Goal: Transaction & Acquisition: Purchase product/service

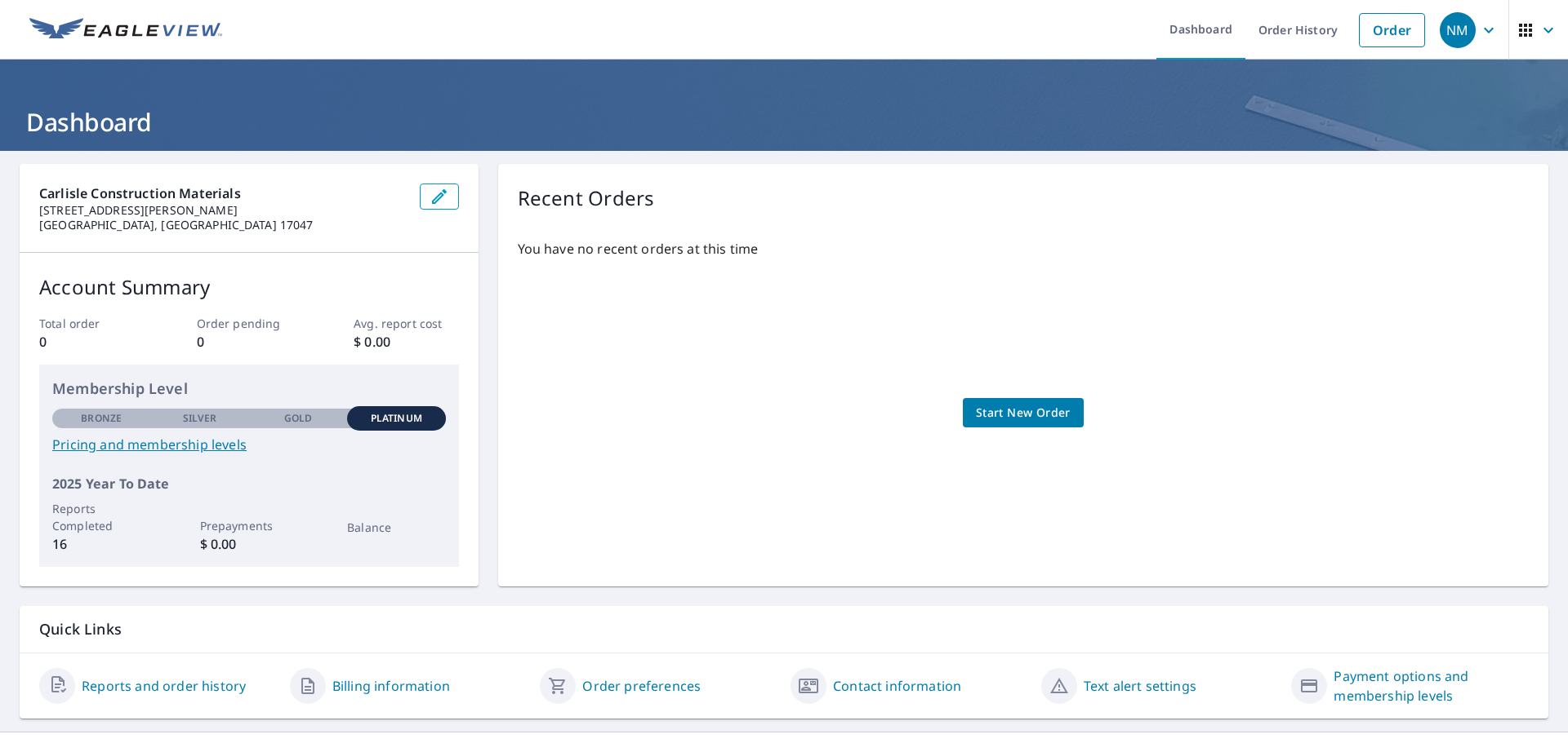
click at [1069, 418] on link "Start New Order" at bounding box center [1023, 413] width 121 height 30
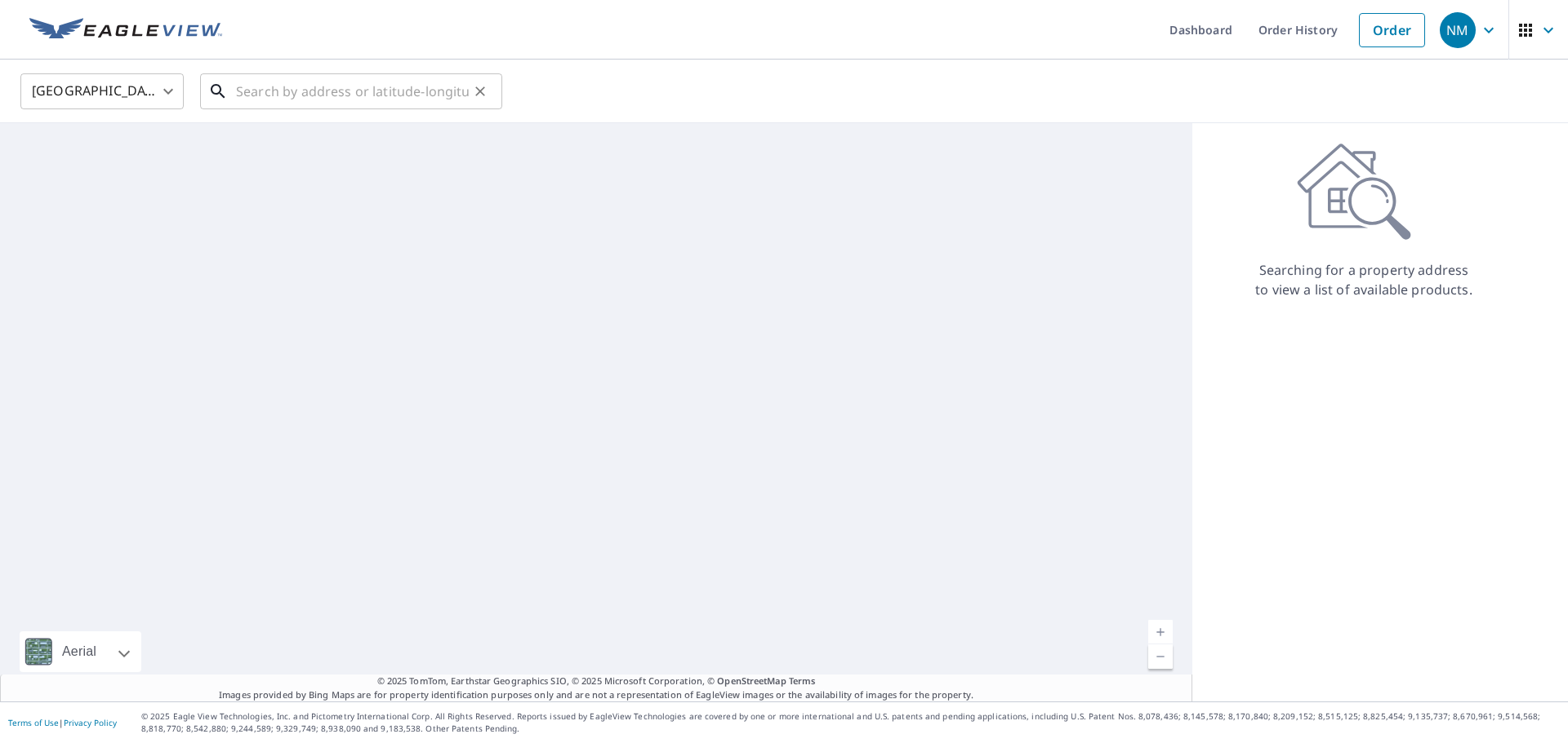
click at [290, 98] on input "text" at bounding box center [352, 91] width 233 height 46
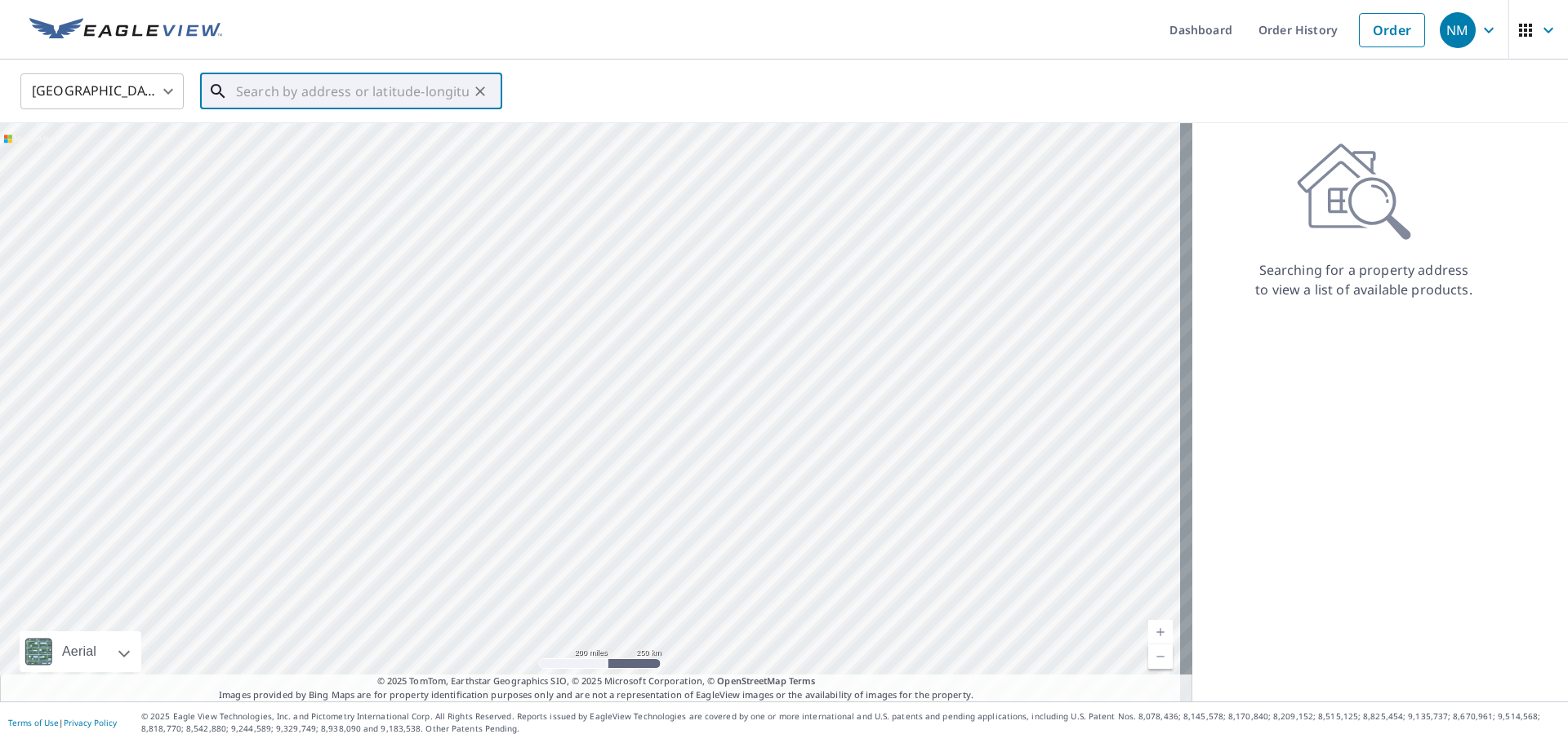
paste input "[STREET_ADDRESS]"
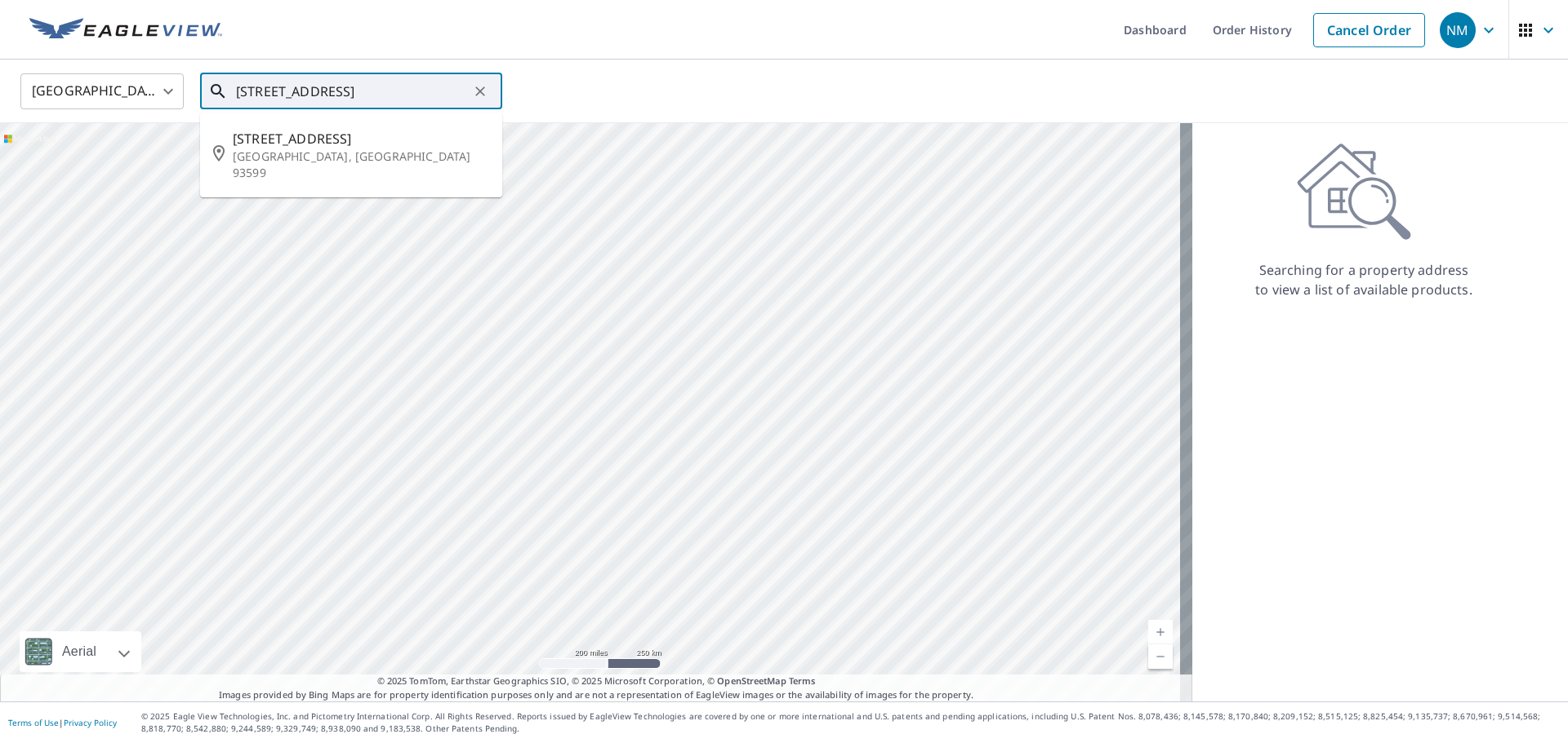
type input "[STREET_ADDRESS]"
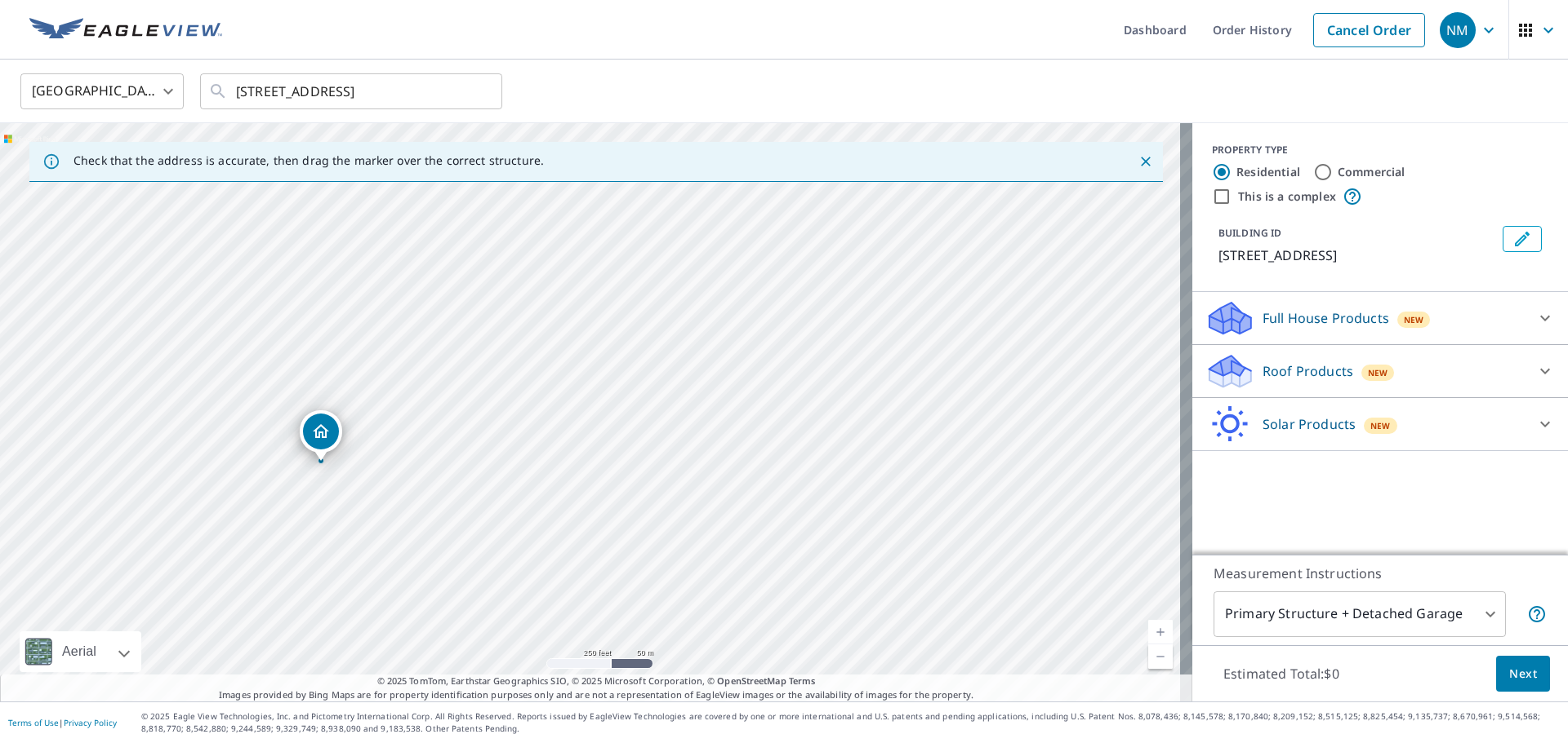
drag, startPoint x: 801, startPoint y: 342, endPoint x: 555, endPoint y: 381, distance: 249.1
click at [555, 381] on div "[STREET_ADDRESS]" at bounding box center [596, 412] width 1192 height 578
drag, startPoint x: 743, startPoint y: 398, endPoint x: 662, endPoint y: 588, distance: 206.5
click at [662, 588] on div "[STREET_ADDRESS]" at bounding box center [596, 412] width 1192 height 578
click at [1141, 159] on button "Close" at bounding box center [1145, 161] width 21 height 21
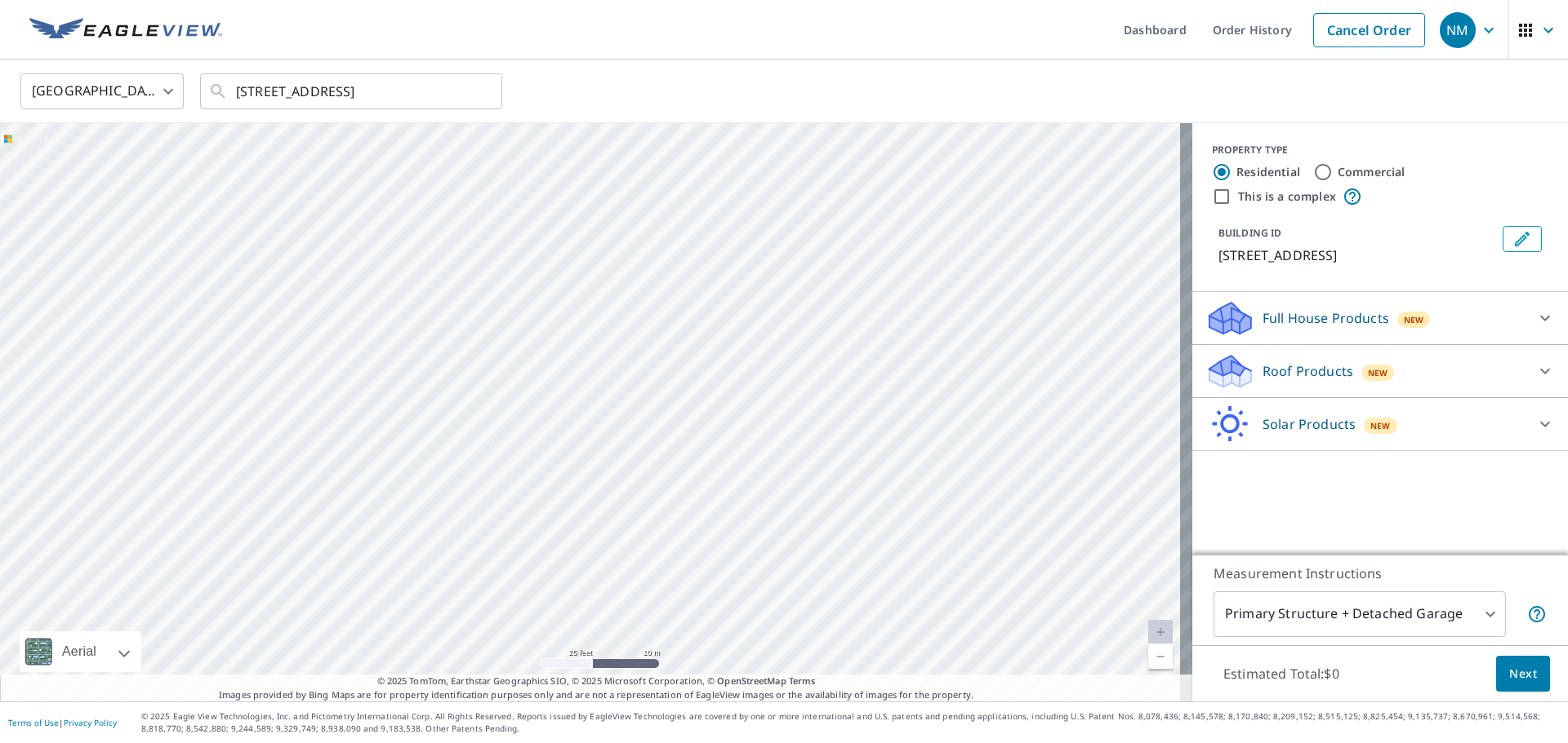
drag, startPoint x: 827, startPoint y: 390, endPoint x: 698, endPoint y: 723, distance: 357.1
click at [698, 723] on div "Dashboard Order History Cancel Order NM [GEOGRAPHIC_DATA] [GEOGRAPHIC_DATA] ​ […" at bounding box center [784, 371] width 1568 height 743
click at [773, 283] on div "[STREET_ADDRESS]" at bounding box center [596, 412] width 1192 height 578
drag, startPoint x: 773, startPoint y: 283, endPoint x: 736, endPoint y: 421, distance: 142.9
click at [743, 430] on div "[STREET_ADDRESS]" at bounding box center [596, 412] width 1192 height 578
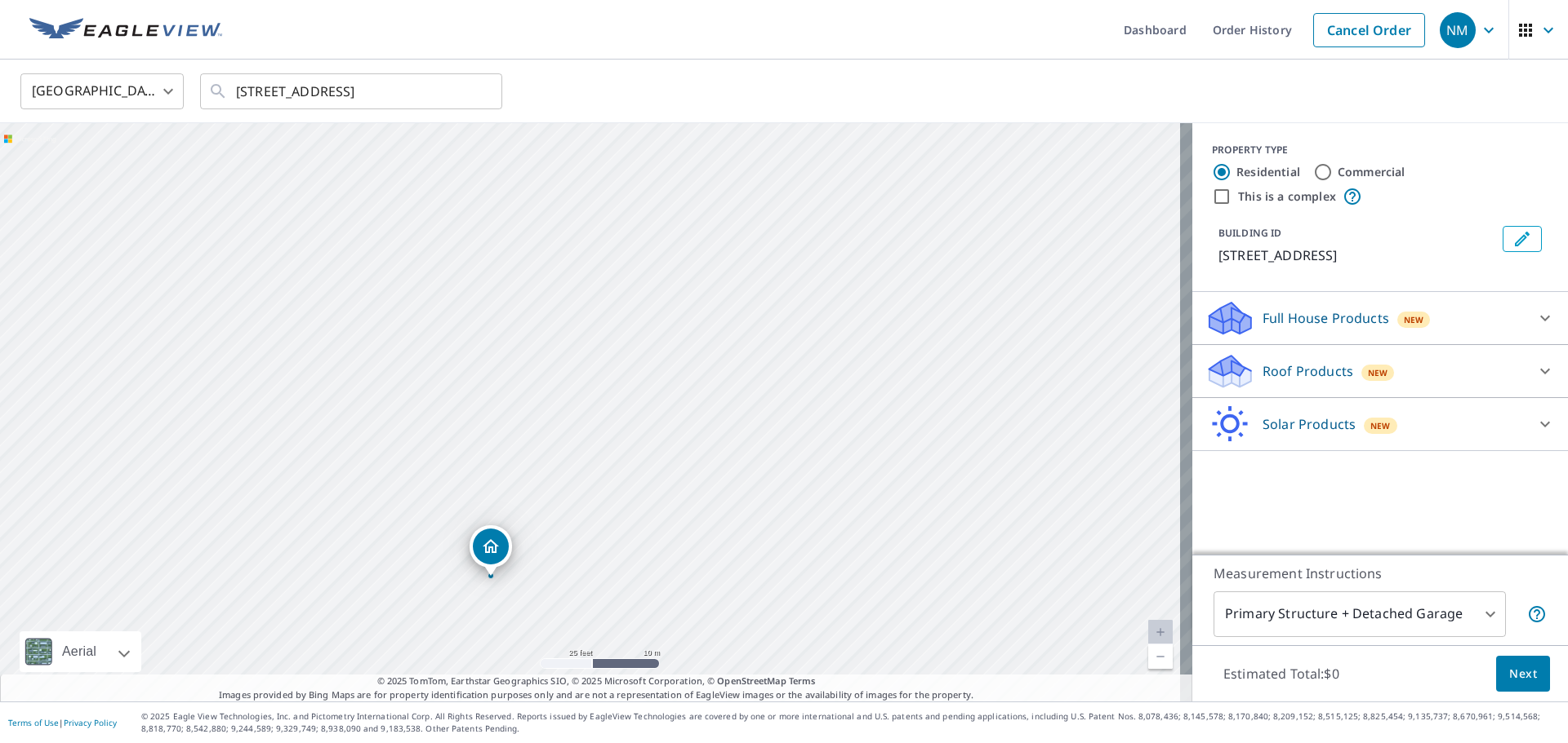
drag, startPoint x: 817, startPoint y: 293, endPoint x: 754, endPoint y: 425, distance: 146.3
click at [767, 423] on div "[STREET_ADDRESS]" at bounding box center [596, 412] width 1192 height 578
drag, startPoint x: 851, startPoint y: 247, endPoint x: 749, endPoint y: 473, distance: 248.0
click at [749, 473] on div "[STREET_ADDRESS]" at bounding box center [596, 412] width 1192 height 578
drag, startPoint x: 498, startPoint y: 376, endPoint x: 875, endPoint y: 237, distance: 401.8
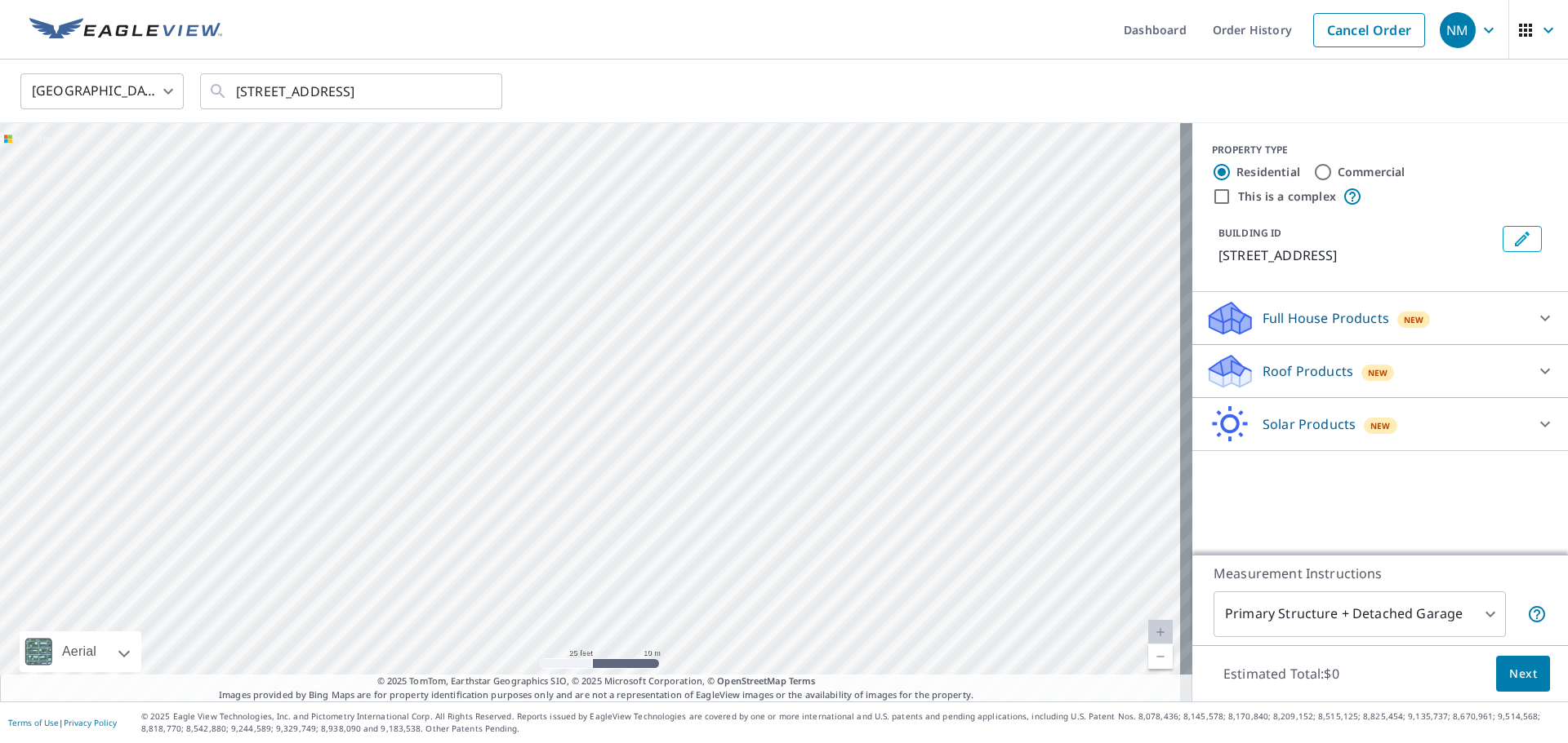
click at [875, 237] on div "[STREET_ADDRESS]" at bounding box center [596, 412] width 1192 height 578
drag, startPoint x: 251, startPoint y: 366, endPoint x: 535, endPoint y: 306, distance: 290.3
click at [535, 306] on div "[STREET_ADDRESS]" at bounding box center [596, 412] width 1192 height 578
drag, startPoint x: 645, startPoint y: 264, endPoint x: 196, endPoint y: 117, distance: 472.5
click at [262, 106] on div "United States US ​ [STREET_ADDRESS] ​ [STREET_ADDRESS] Aerial Road A standard r…" at bounding box center [784, 380] width 1568 height 642
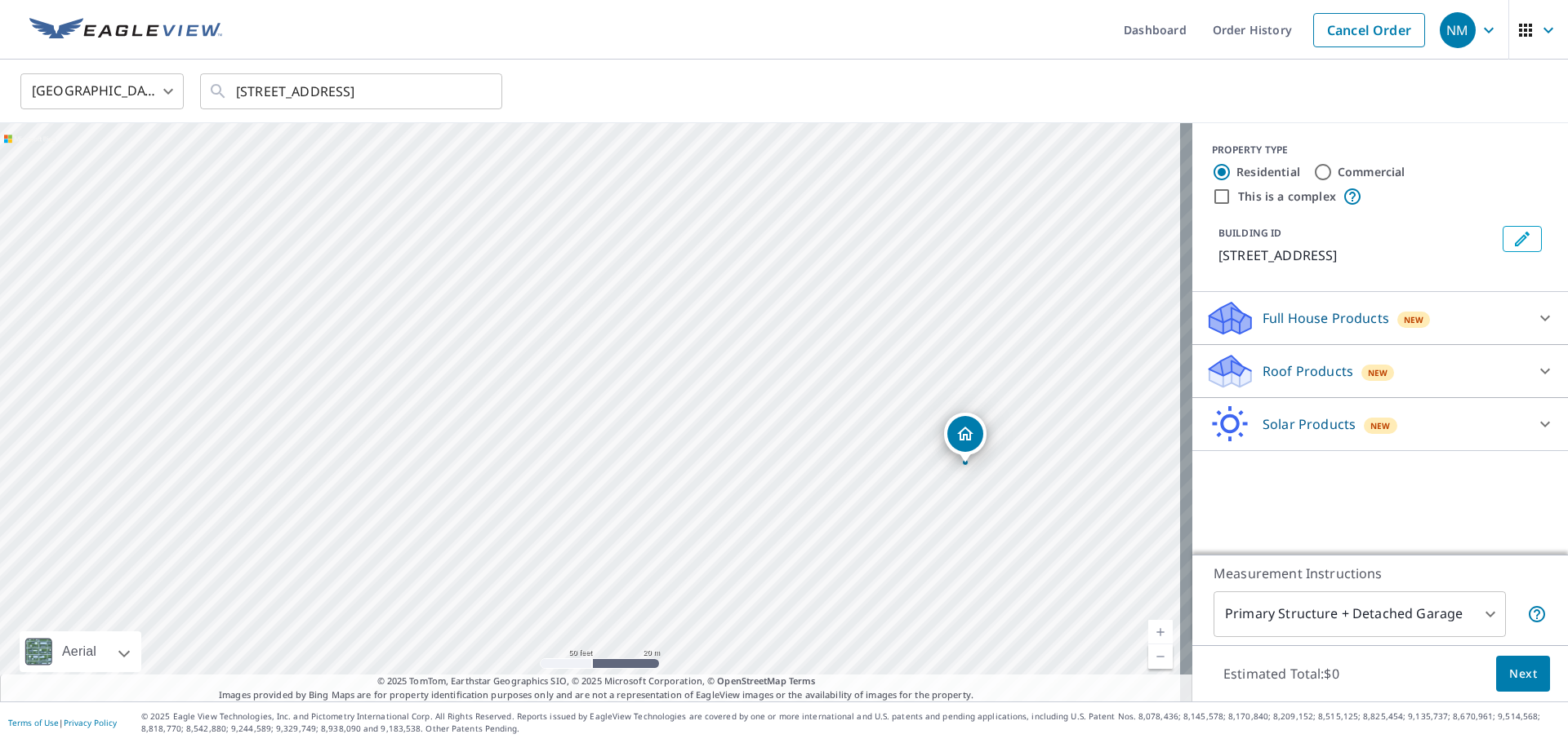
drag, startPoint x: 604, startPoint y: 273, endPoint x: 380, endPoint y: 228, distance: 228.5
click at [439, 235] on div "[STREET_ADDRESS]" at bounding box center [596, 412] width 1192 height 578
drag, startPoint x: 794, startPoint y: 305, endPoint x: 596, endPoint y: 197, distance: 225.5
click at [596, 199] on div "[STREET_ADDRESS]" at bounding box center [596, 412] width 1192 height 578
drag, startPoint x: 873, startPoint y: 450, endPoint x: 619, endPoint y: 503, distance: 259.5
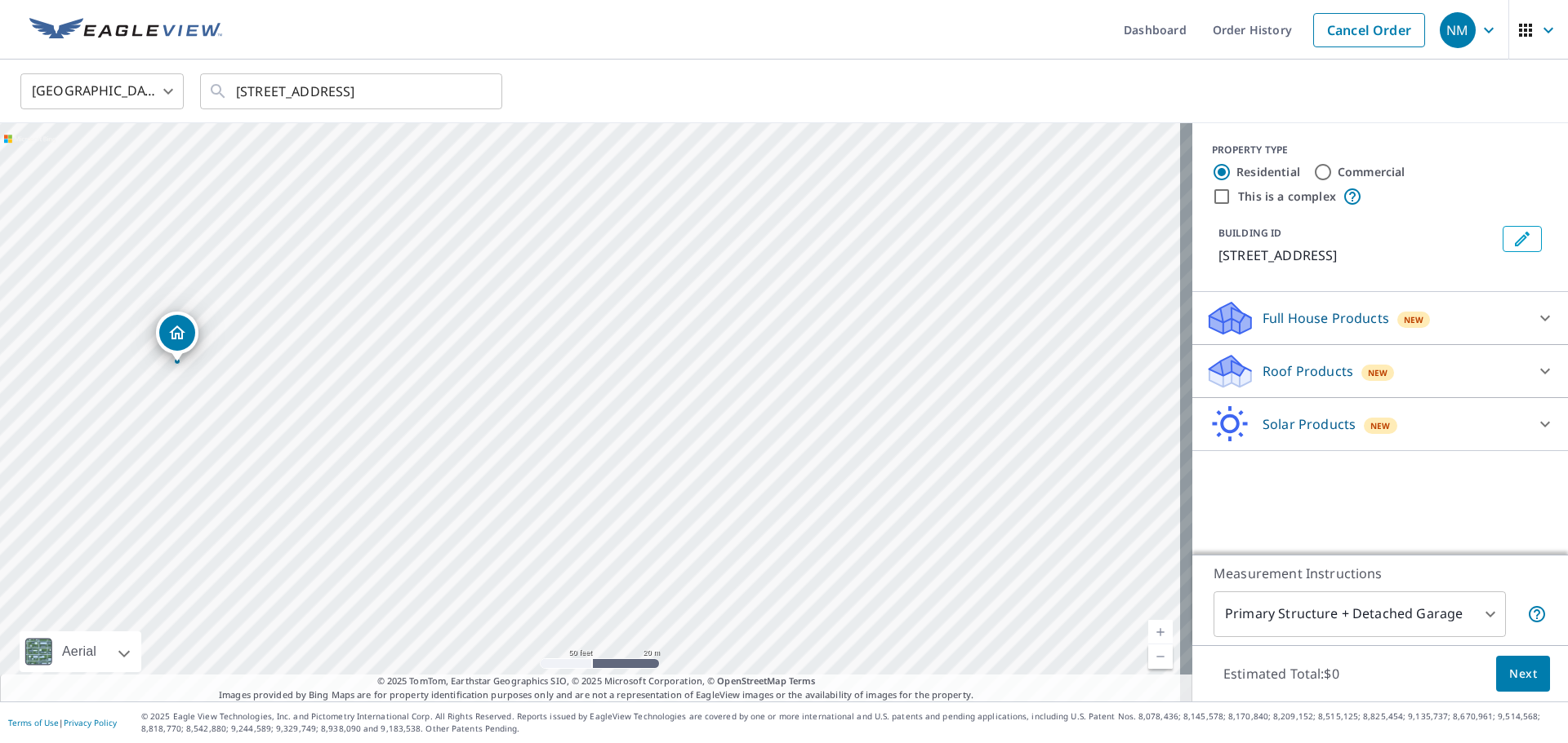
click at [614, 504] on div "[STREET_ADDRESS]" at bounding box center [596, 412] width 1192 height 578
drag, startPoint x: 758, startPoint y: 395, endPoint x: 617, endPoint y: 479, distance: 164.1
click at [617, 479] on div "[STREET_ADDRESS]" at bounding box center [596, 412] width 1192 height 578
drag, startPoint x: 632, startPoint y: 440, endPoint x: 703, endPoint y: 421, distance: 73.5
click at [703, 421] on div "[STREET_ADDRESS]" at bounding box center [596, 412] width 1192 height 578
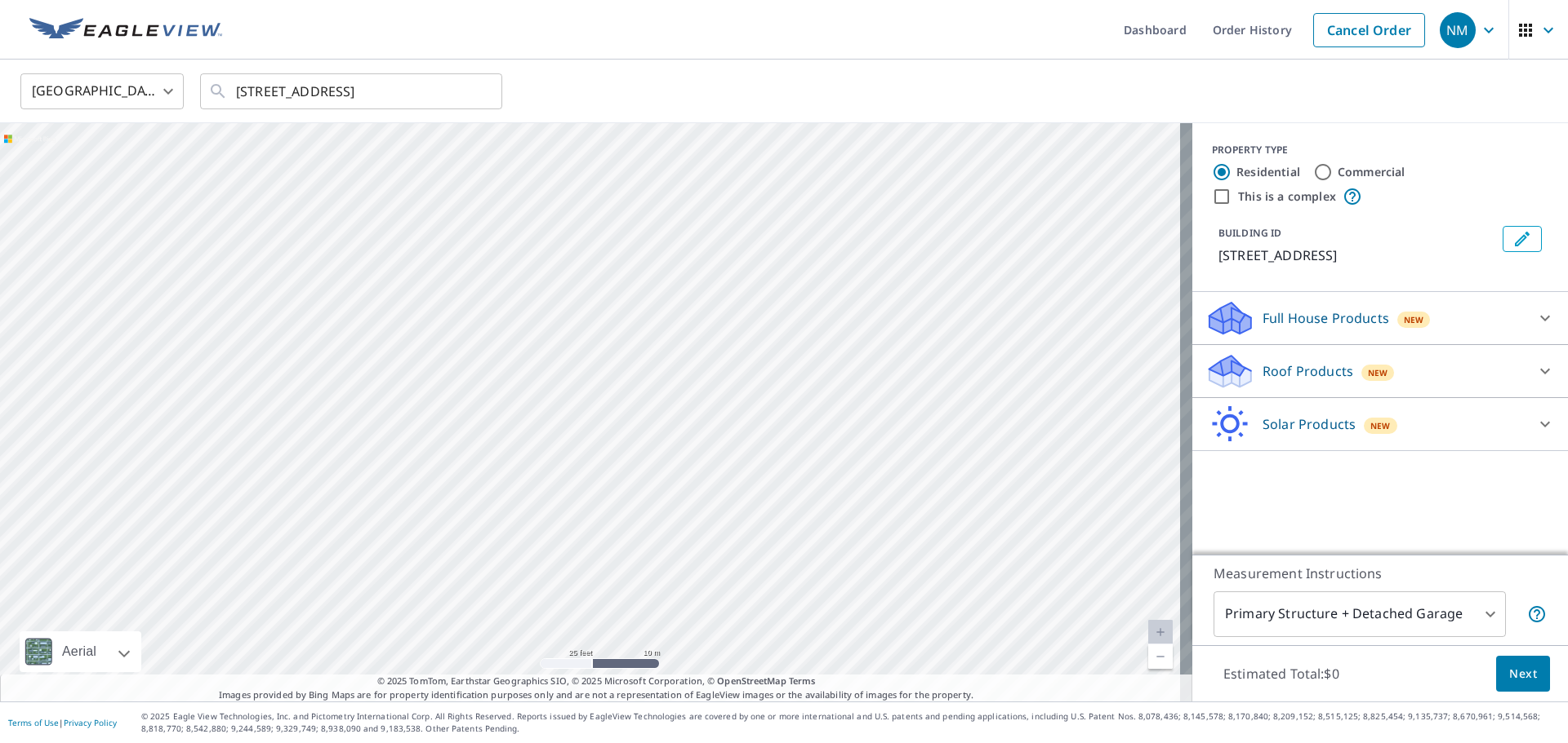
drag, startPoint x: 615, startPoint y: 424, endPoint x: 525, endPoint y: 380, distance: 100.2
click at [525, 380] on div "[STREET_ADDRESS]" at bounding box center [596, 412] width 1192 height 578
click at [1153, 630] on link "Current Level 20, Zoom In Disabled" at bounding box center [1160, 632] width 25 height 25
drag, startPoint x: 883, startPoint y: 383, endPoint x: 1050, endPoint y: 380, distance: 167.0
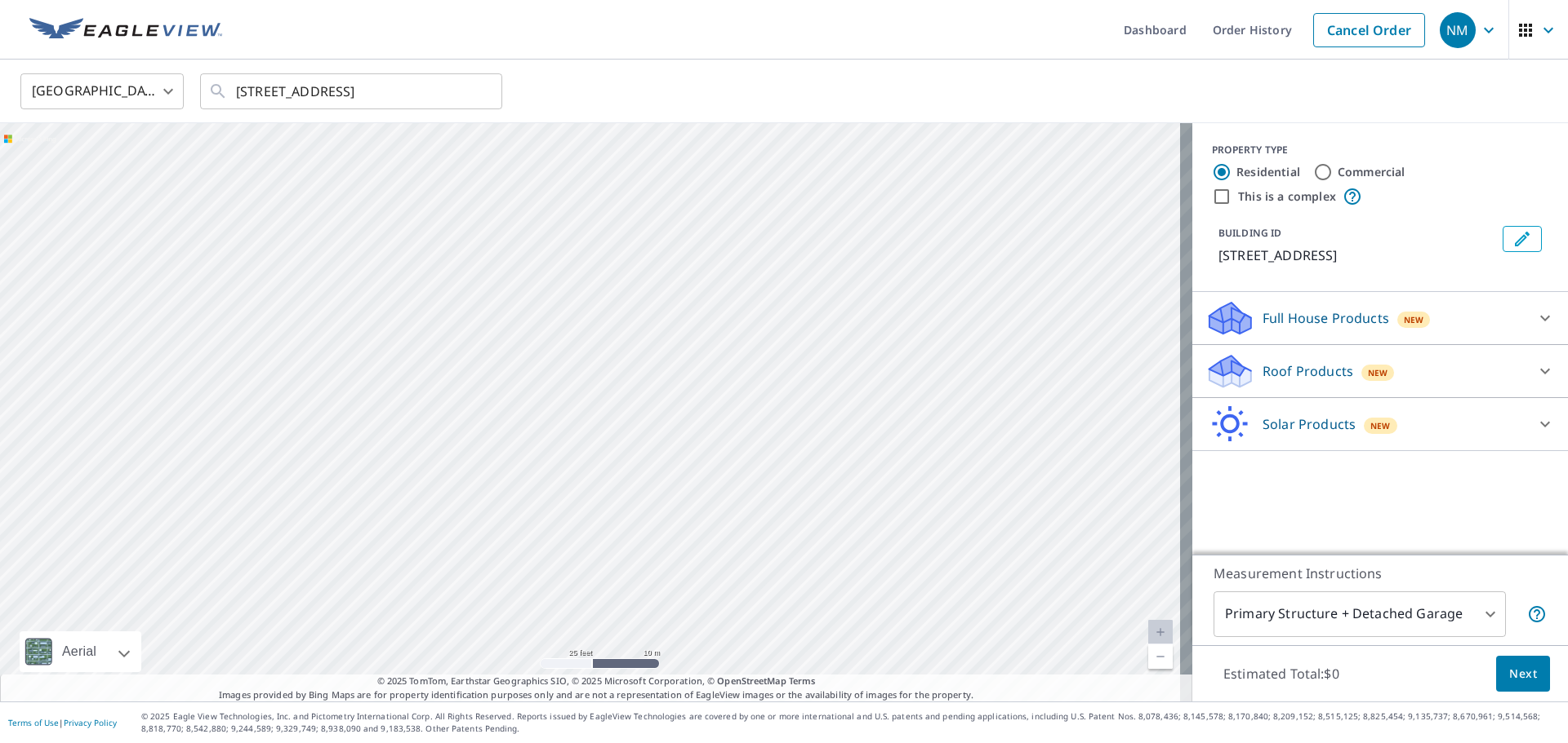
click at [1064, 372] on div "[STREET_ADDRESS]" at bounding box center [596, 412] width 1192 height 578
drag, startPoint x: 422, startPoint y: 311, endPoint x: 410, endPoint y: 531, distance: 220.3
click at [412, 535] on div "[STREET_ADDRESS]" at bounding box center [596, 412] width 1192 height 578
drag, startPoint x: 750, startPoint y: 352, endPoint x: 656, endPoint y: 309, distance: 103.4
click at [656, 309] on div "[STREET_ADDRESS]" at bounding box center [596, 412] width 1192 height 578
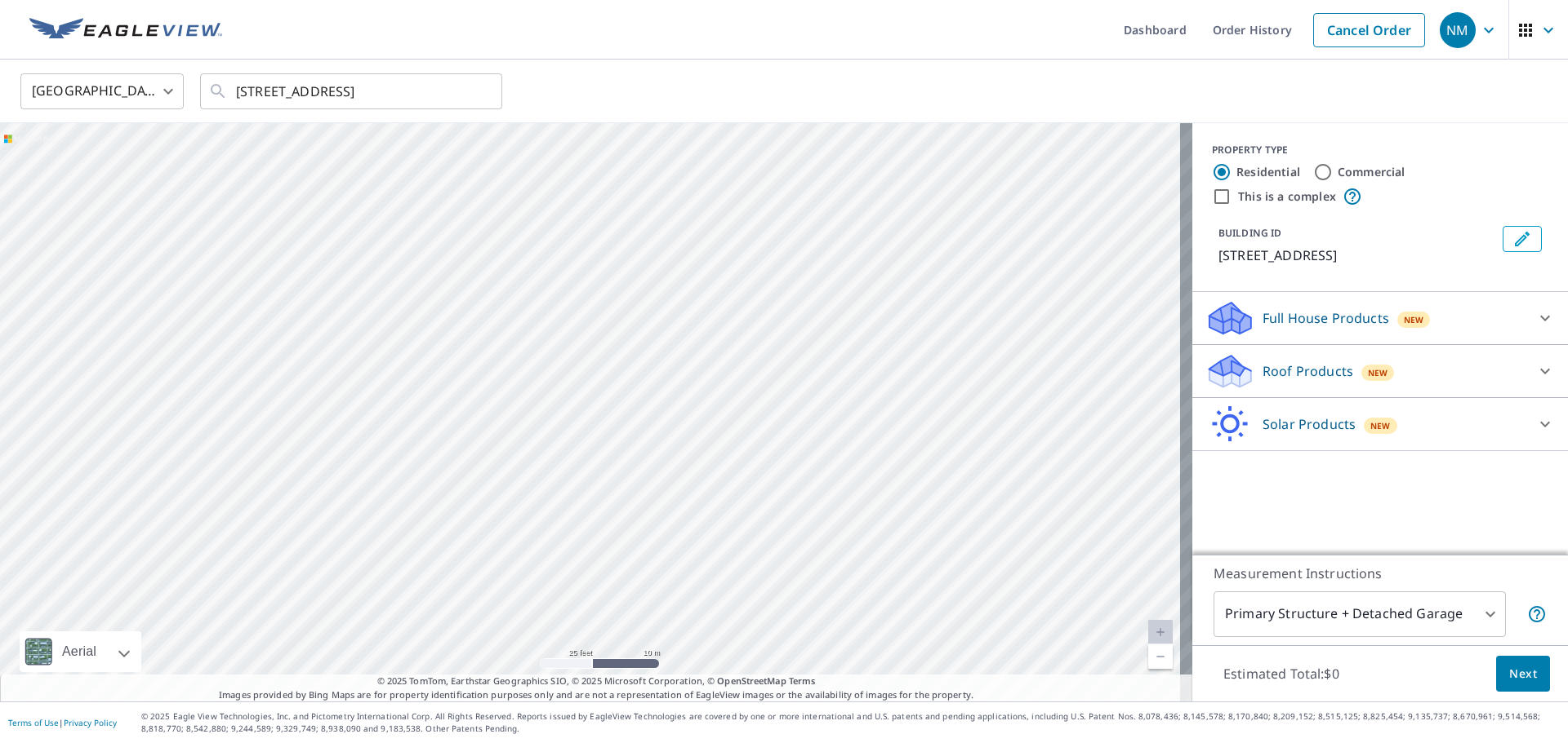
drag, startPoint x: 868, startPoint y: 415, endPoint x: 708, endPoint y: 380, distance: 163.8
click at [708, 380] on div "[STREET_ADDRESS]" at bounding box center [596, 412] width 1192 height 578
drag, startPoint x: 692, startPoint y: 445, endPoint x: 686, endPoint y: 470, distance: 25.7
click at [686, 470] on div "[STREET_ADDRESS]" at bounding box center [596, 412] width 1192 height 578
drag, startPoint x: 971, startPoint y: 460, endPoint x: 790, endPoint y: 346, distance: 213.9
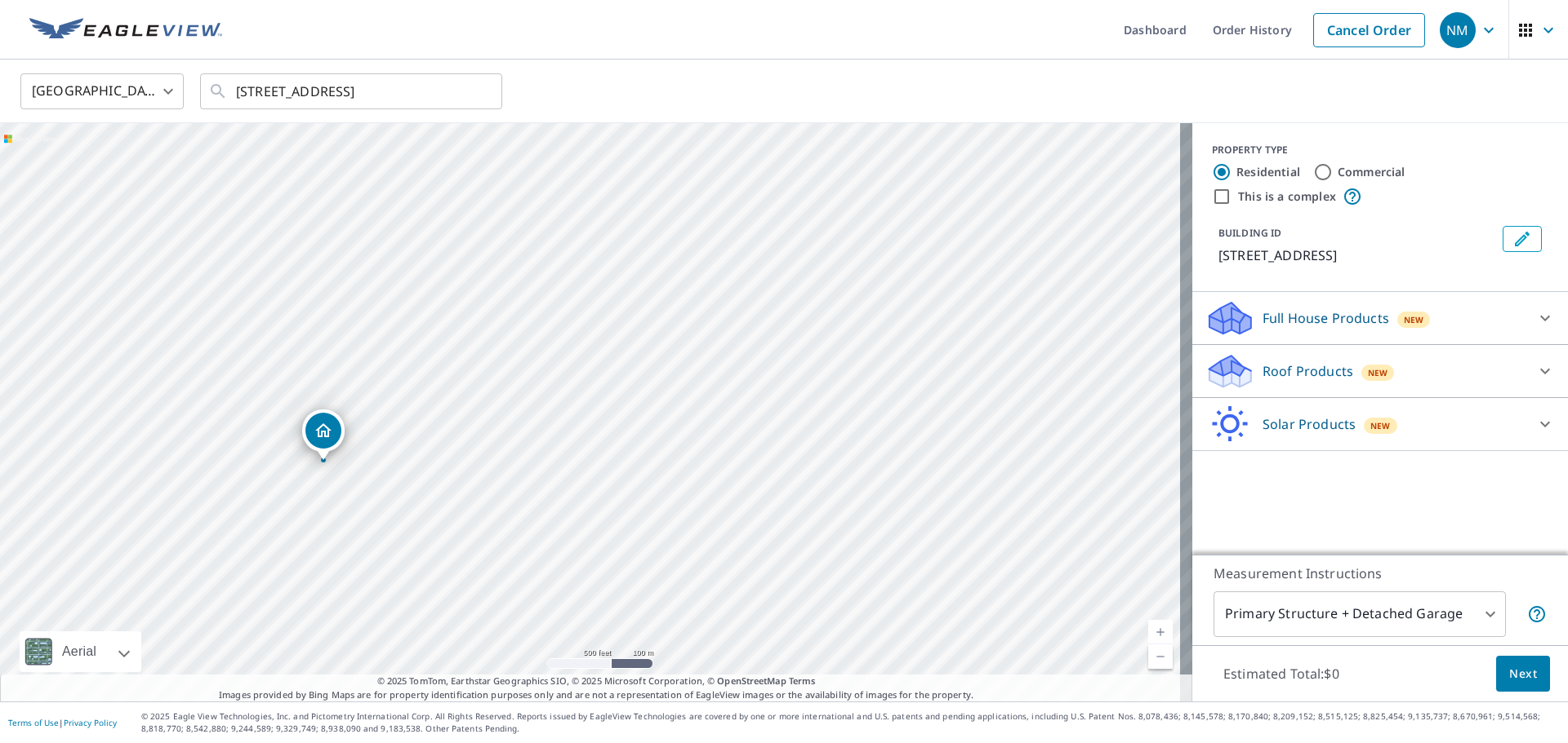
click at [790, 346] on div "[STREET_ADDRESS]" at bounding box center [596, 412] width 1192 height 578
drag, startPoint x: 577, startPoint y: 303, endPoint x: 727, endPoint y: 411, distance: 184.8
click at [727, 411] on div "[STREET_ADDRESS]" at bounding box center [596, 412] width 1192 height 578
click at [338, 586] on div "[STREET_ADDRESS]" at bounding box center [596, 412] width 1192 height 578
drag, startPoint x: 627, startPoint y: 510, endPoint x: 865, endPoint y: 223, distance: 372.8
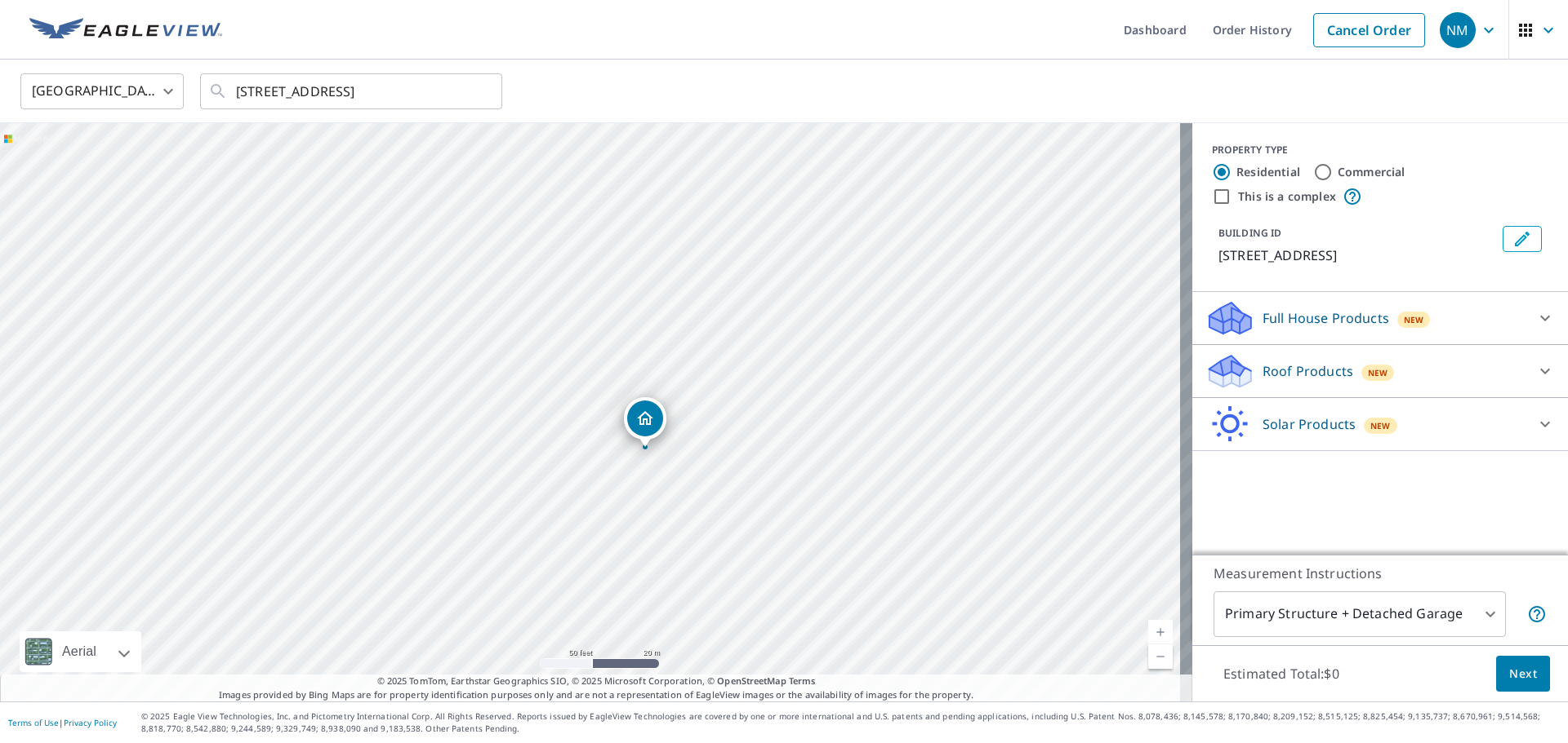
click at [865, 223] on div "[STREET_ADDRESS]" at bounding box center [596, 412] width 1192 height 578
drag, startPoint x: 634, startPoint y: 508, endPoint x: 634, endPoint y: 473, distance: 35.0
click at [634, 473] on div "[STREET_ADDRESS]" at bounding box center [596, 412] width 1192 height 578
drag, startPoint x: 774, startPoint y: 332, endPoint x: 458, endPoint y: 504, distance: 359.8
click at [458, 504] on div "[STREET_ADDRESS]" at bounding box center [596, 412] width 1192 height 578
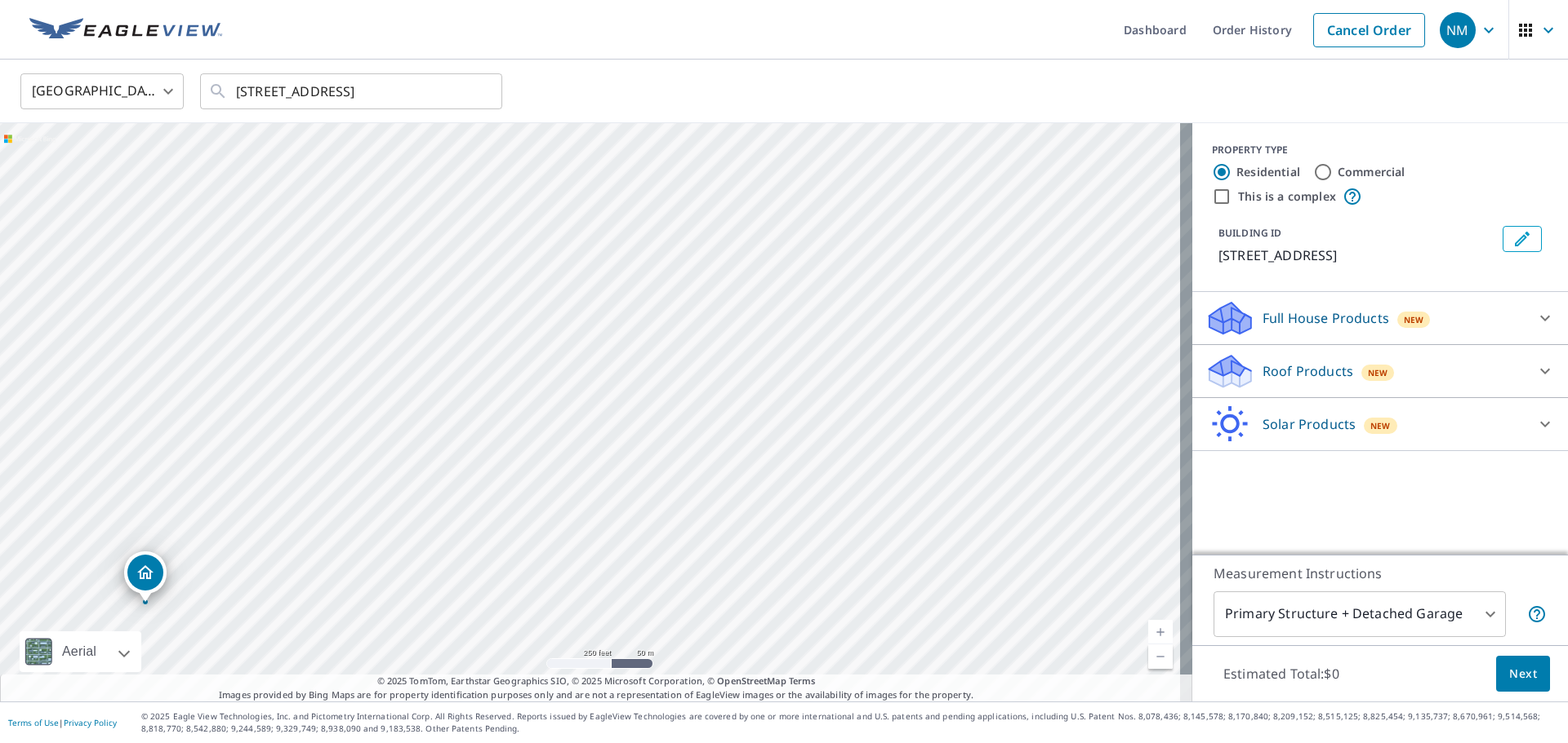
drag, startPoint x: 916, startPoint y: 436, endPoint x: 534, endPoint y: 599, distance: 415.3
click at [534, 599] on div "[STREET_ADDRESS]" at bounding box center [596, 412] width 1192 height 578
drag, startPoint x: 420, startPoint y: 426, endPoint x: 651, endPoint y: 435, distance: 231.2
click at [651, 435] on div "[STREET_ADDRESS]" at bounding box center [596, 412] width 1192 height 578
drag, startPoint x: 938, startPoint y: 386, endPoint x: 880, endPoint y: 431, distance: 73.4
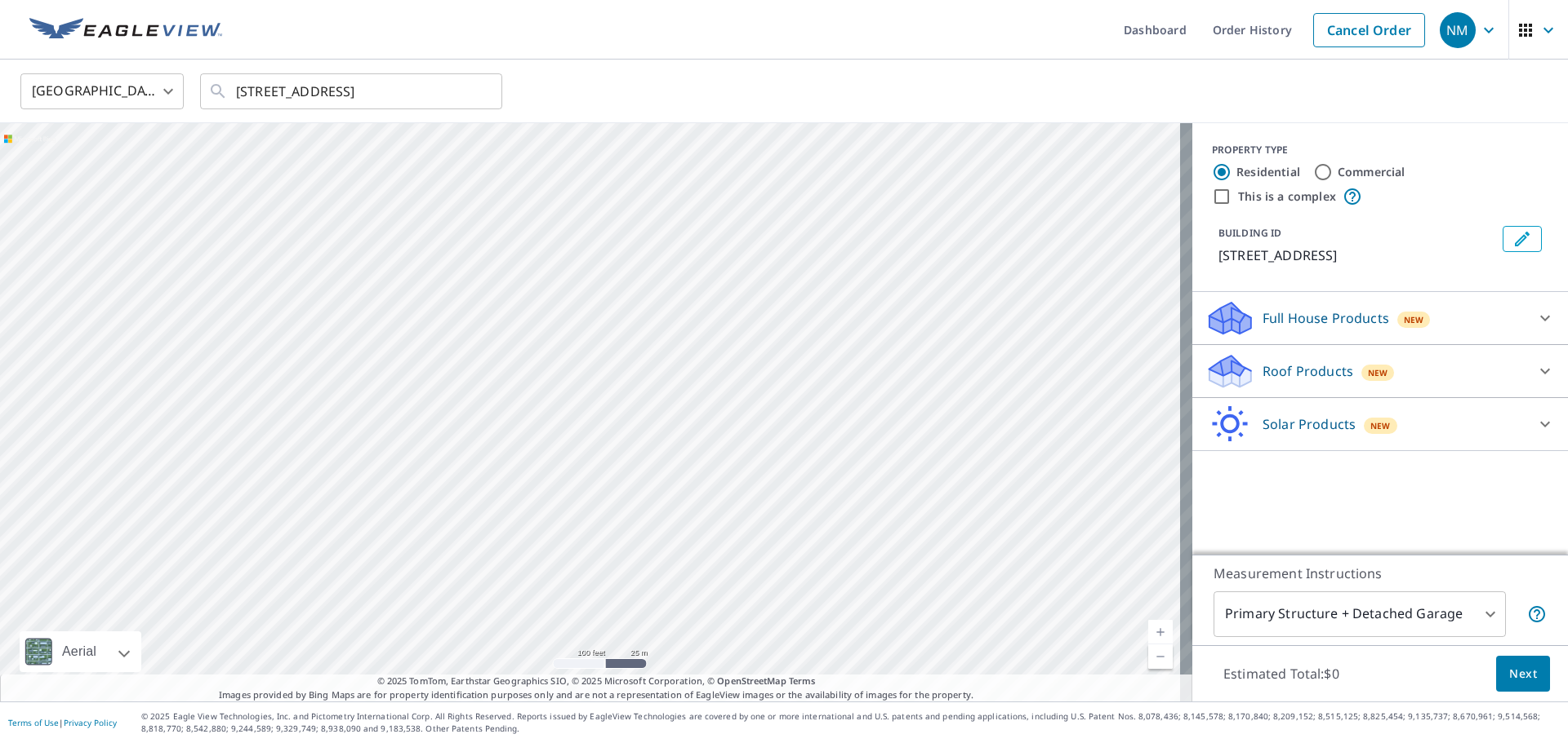
click at [880, 431] on div "[STREET_ADDRESS]" at bounding box center [596, 412] width 1192 height 578
drag, startPoint x: 836, startPoint y: 398, endPoint x: 595, endPoint y: 502, distance: 262.5
click at [595, 502] on div "[STREET_ADDRESS]" at bounding box center [596, 412] width 1192 height 578
drag, startPoint x: 687, startPoint y: 450, endPoint x: 717, endPoint y: 425, distance: 39.1
click at [717, 425] on div "[STREET_ADDRESS]" at bounding box center [596, 412] width 1192 height 578
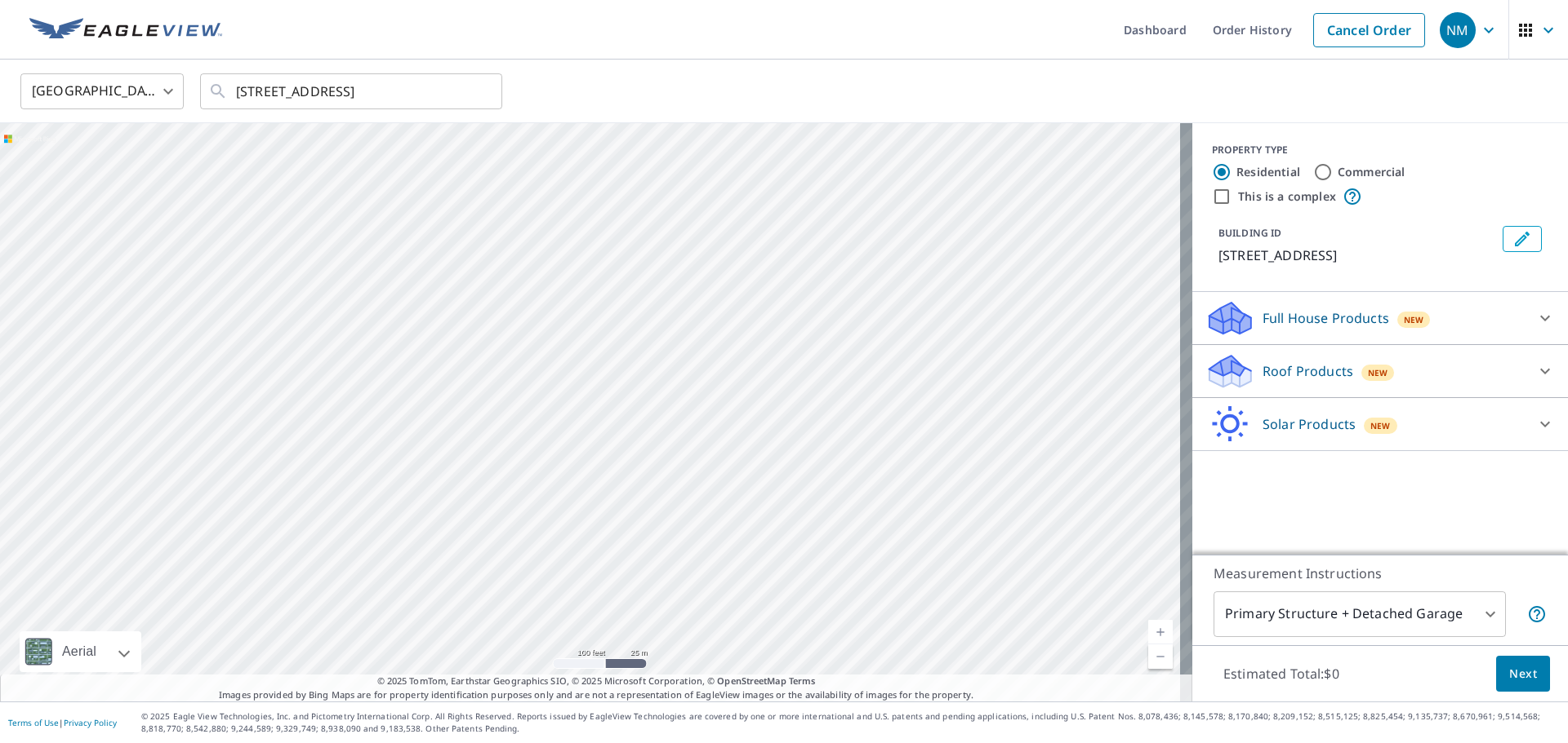
click at [1509, 675] on span "Next" at bounding box center [1523, 675] width 28 height 20
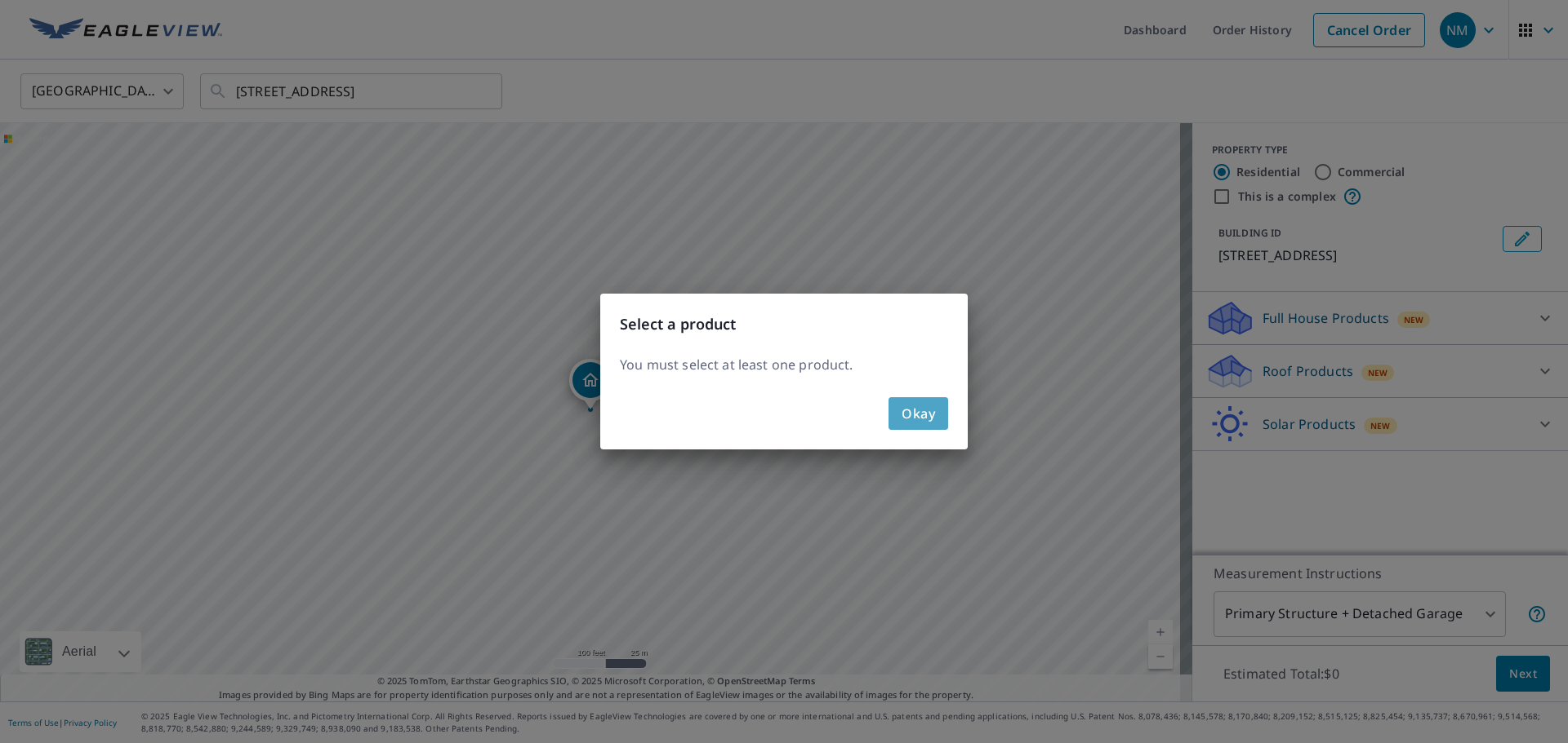
click at [914, 414] on span "Okay" at bounding box center [918, 414] width 33 height 23
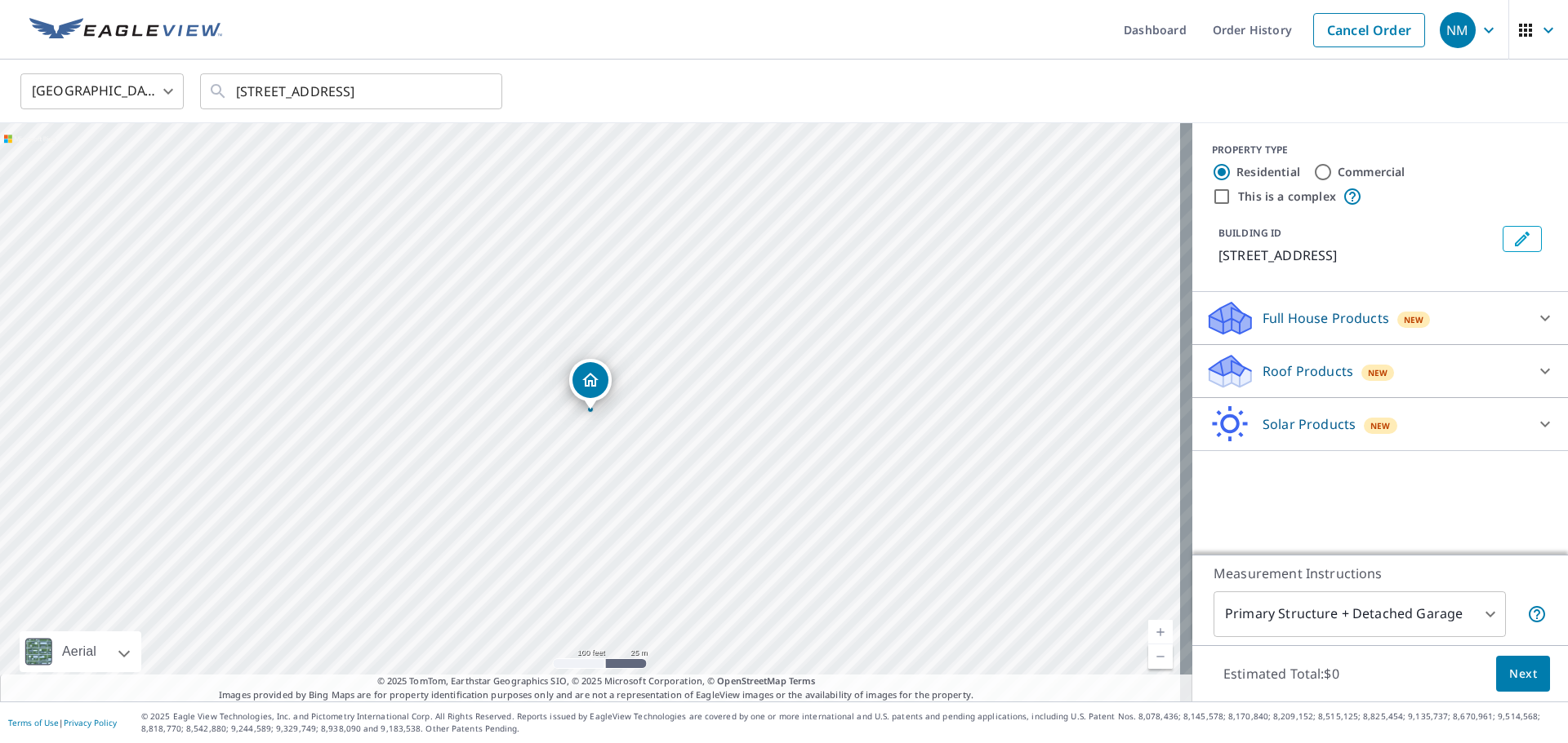
click at [1535, 315] on icon at bounding box center [1544, 318] width 20 height 20
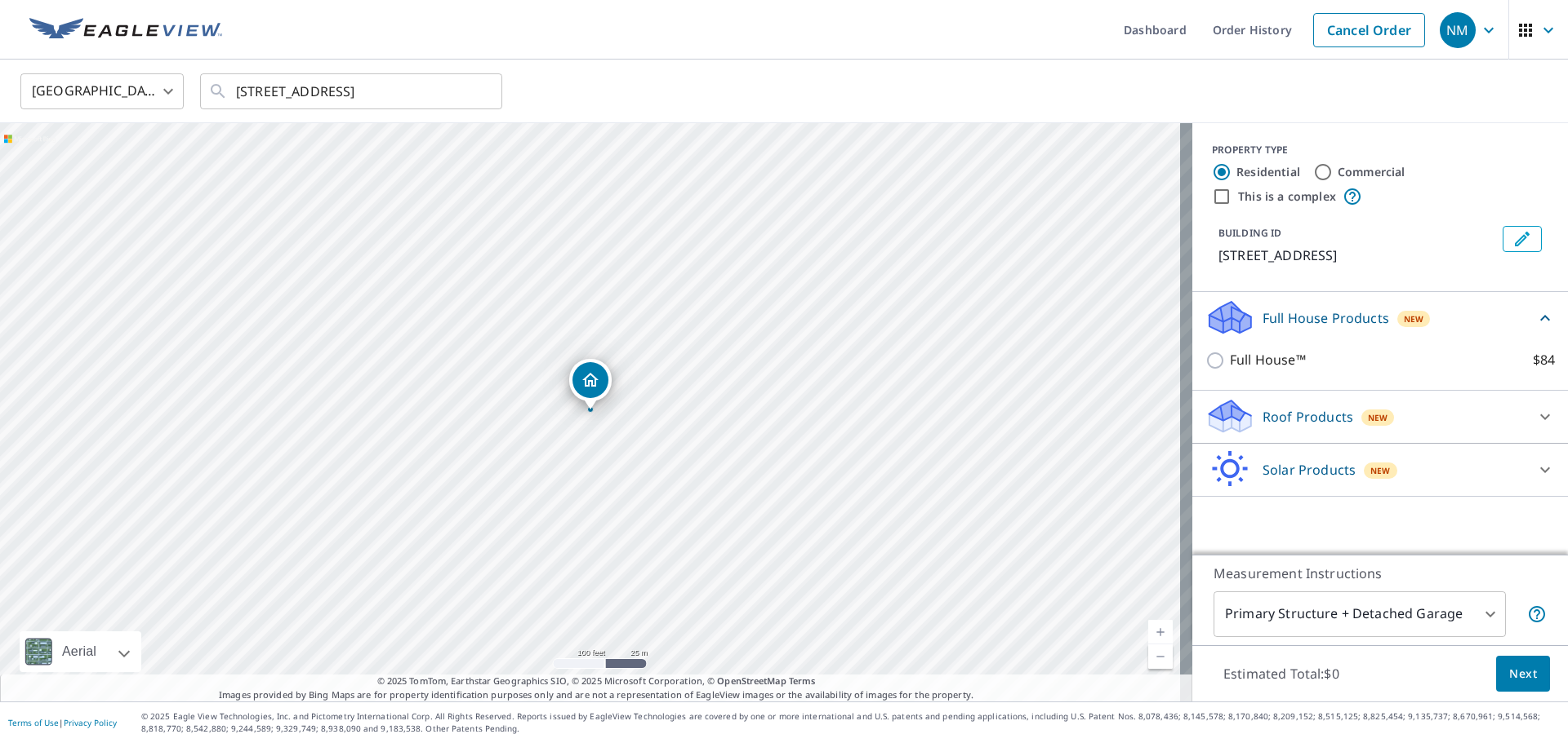
click at [1482, 403] on div "Roof Products New" at bounding box center [1365, 416] width 320 height 38
click at [1482, 403] on div "Roof Products New" at bounding box center [1370, 416] width 329 height 38
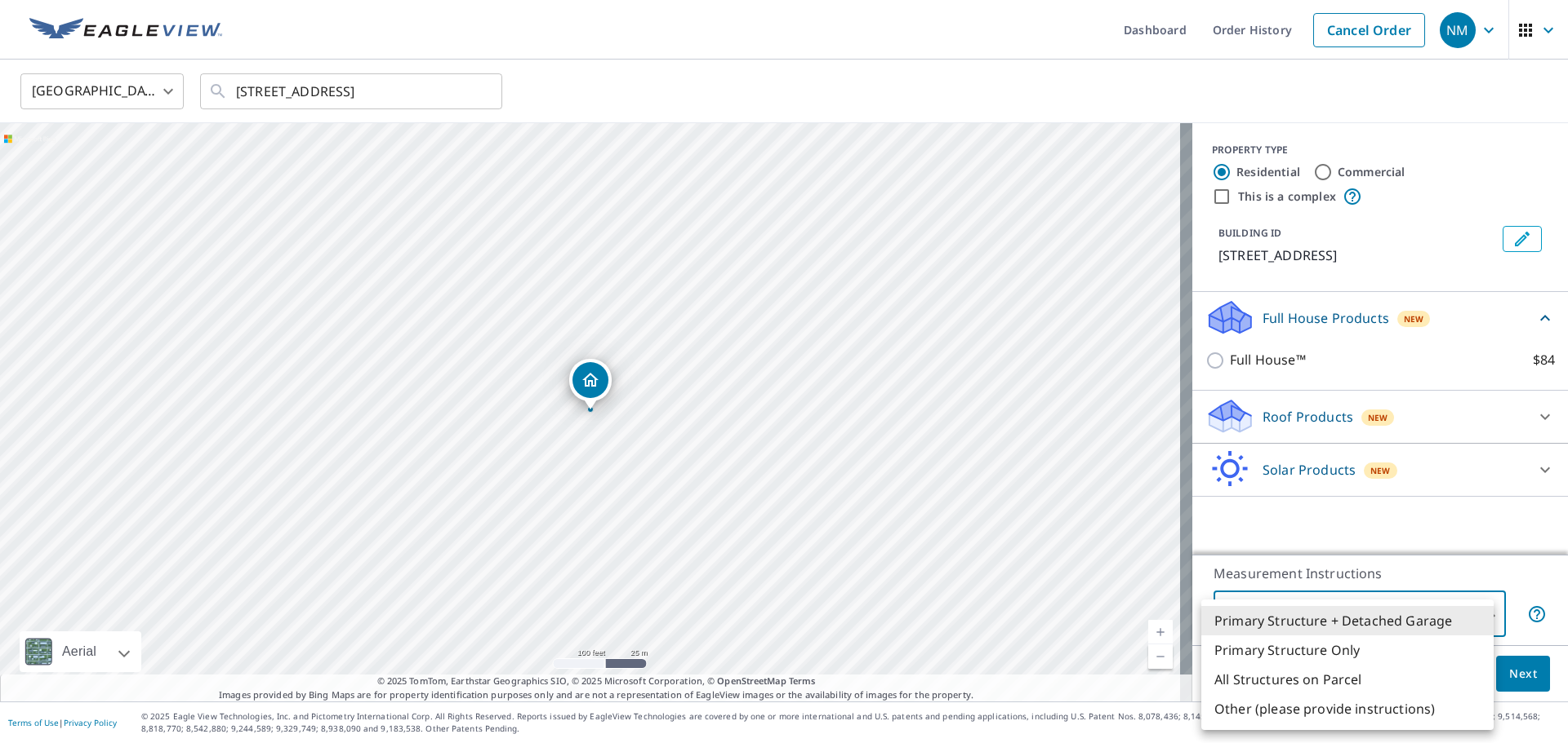
click at [1446, 617] on body "NM NM Dashboard Order History Cancel Order NM [GEOGRAPHIC_DATA] US ​ [STREET_AD…" at bounding box center [784, 371] width 1568 height 743
click at [1311, 174] on div at bounding box center [784, 371] width 1568 height 743
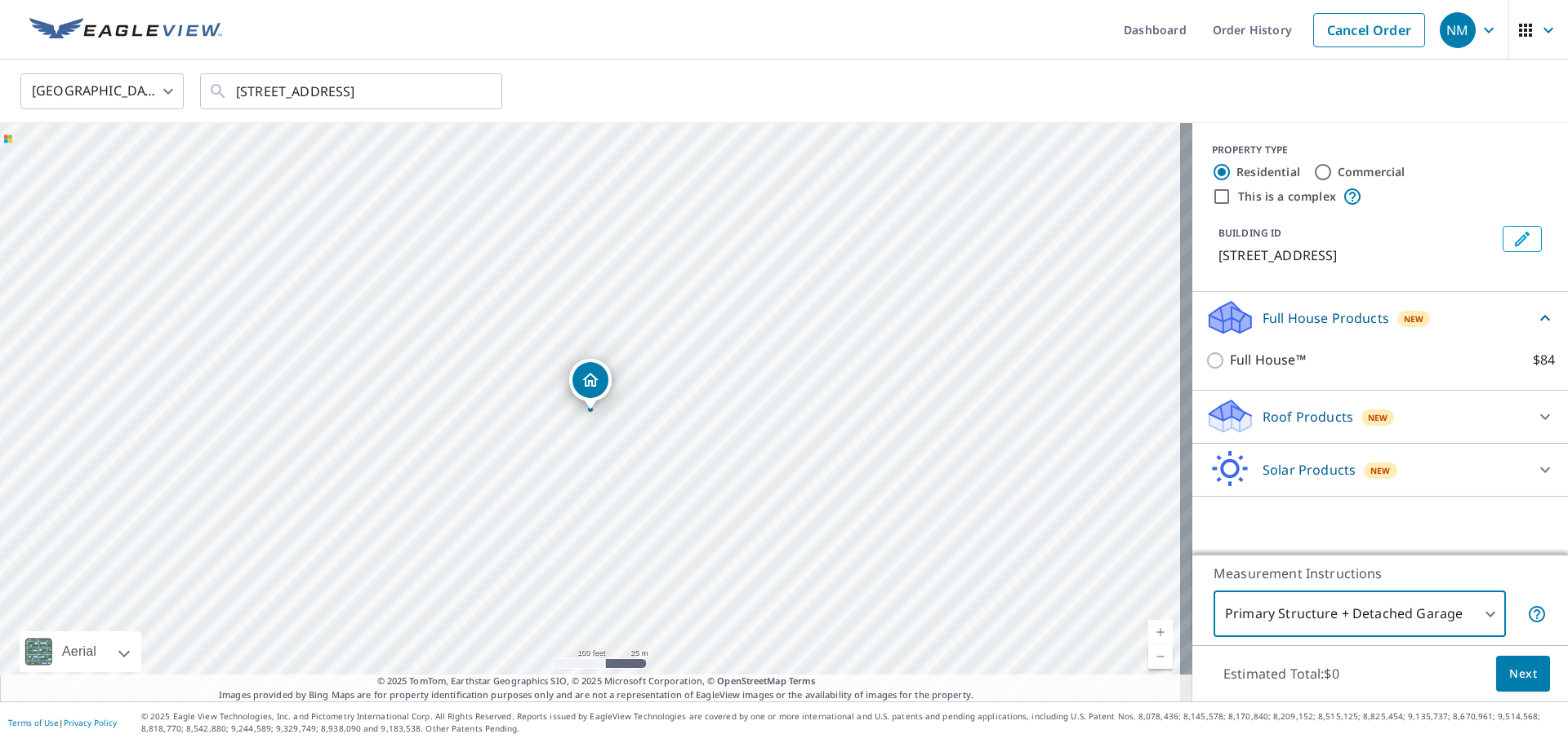
click at [1313, 172] on input "Commercial" at bounding box center [1322, 171] width 20 height 20
radio input "true"
type input "4"
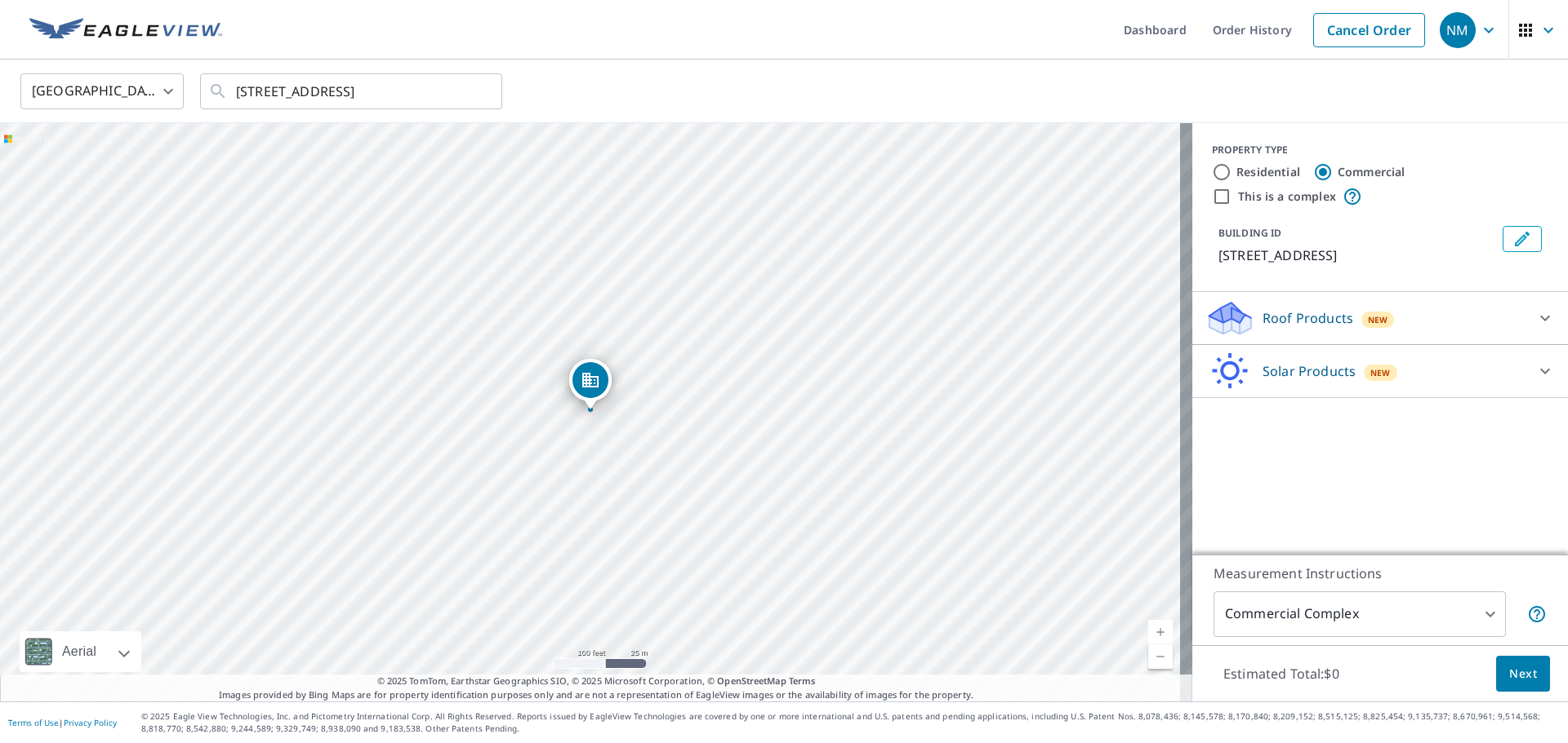
click at [1443, 298] on div "Roof Products New Premium $73.75 Gutter $23.25 Bid Perfect™ $49" at bounding box center [1380, 318] width 376 height 53
click at [1535, 314] on icon at bounding box center [1544, 318] width 20 height 20
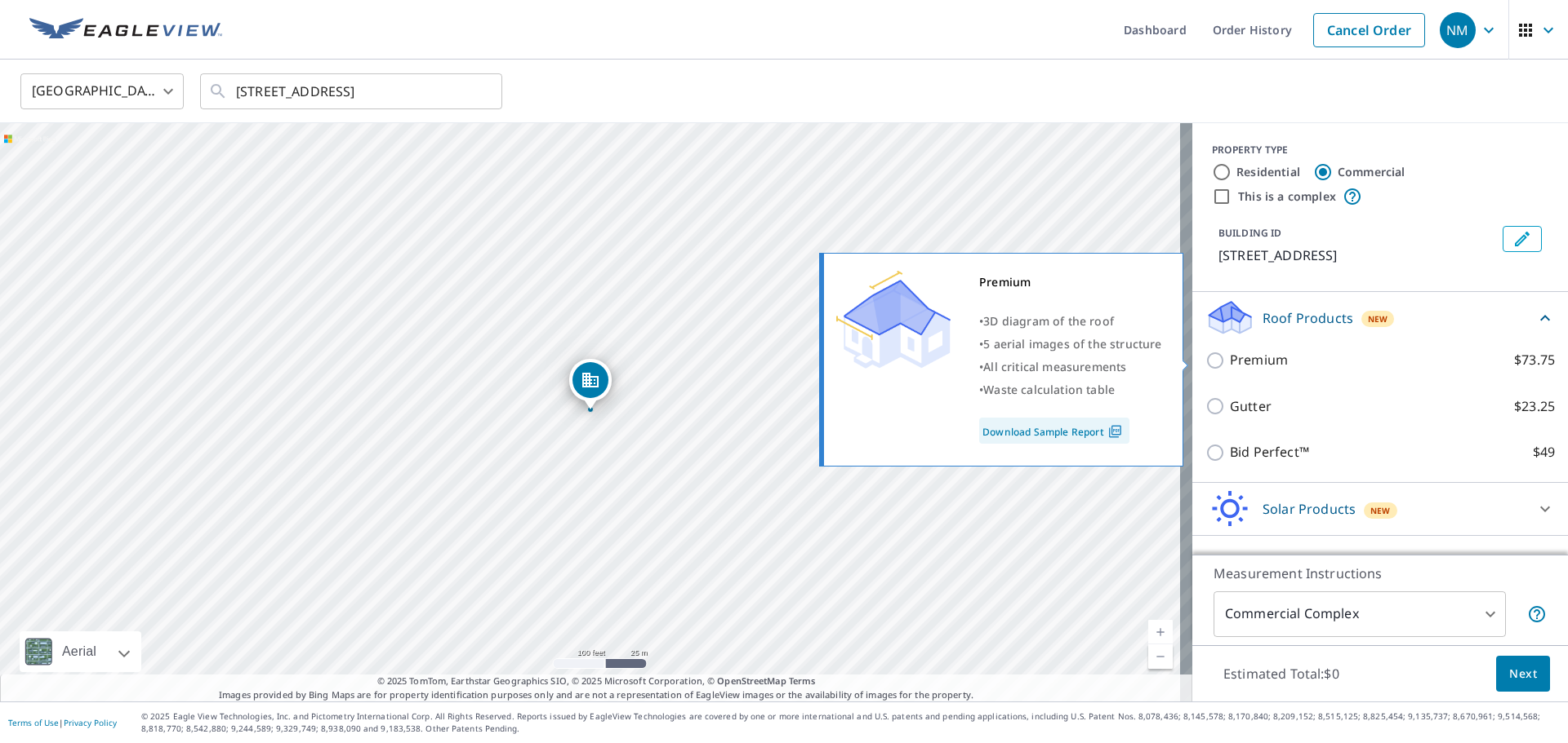
click at [1051, 428] on link "Download Sample Report" at bounding box center [1054, 431] width 150 height 26
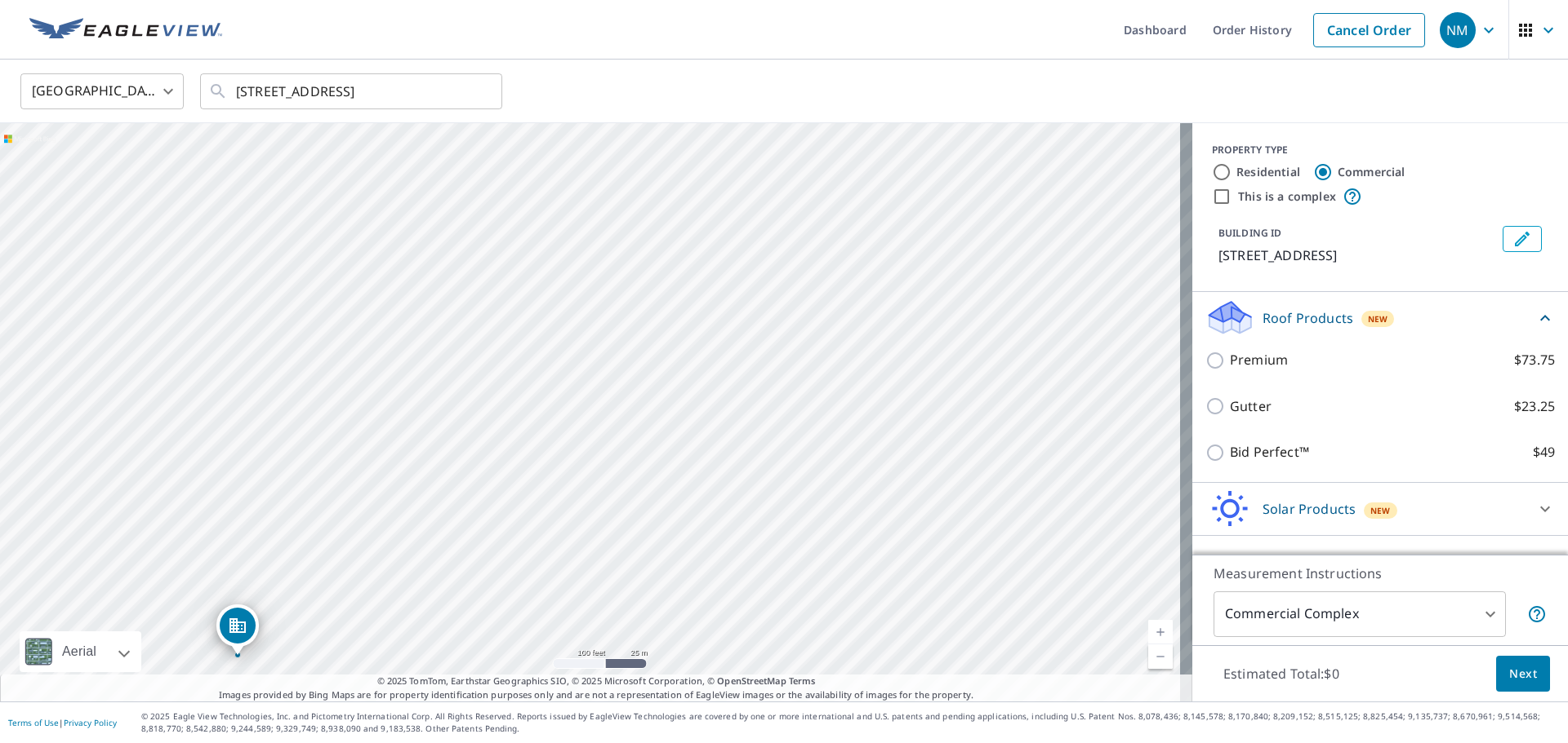
drag, startPoint x: 909, startPoint y: 312, endPoint x: 537, endPoint y: 574, distance: 455.0
click at [537, 576] on div "[STREET_ADDRESS]" at bounding box center [596, 412] width 1192 height 578
drag, startPoint x: 986, startPoint y: 211, endPoint x: 882, endPoint y: 368, distance: 188.3
click at [882, 368] on div "[STREET_ADDRESS]" at bounding box center [596, 412] width 1192 height 578
drag, startPoint x: 800, startPoint y: 353, endPoint x: 809, endPoint y: 128, distance: 225.2
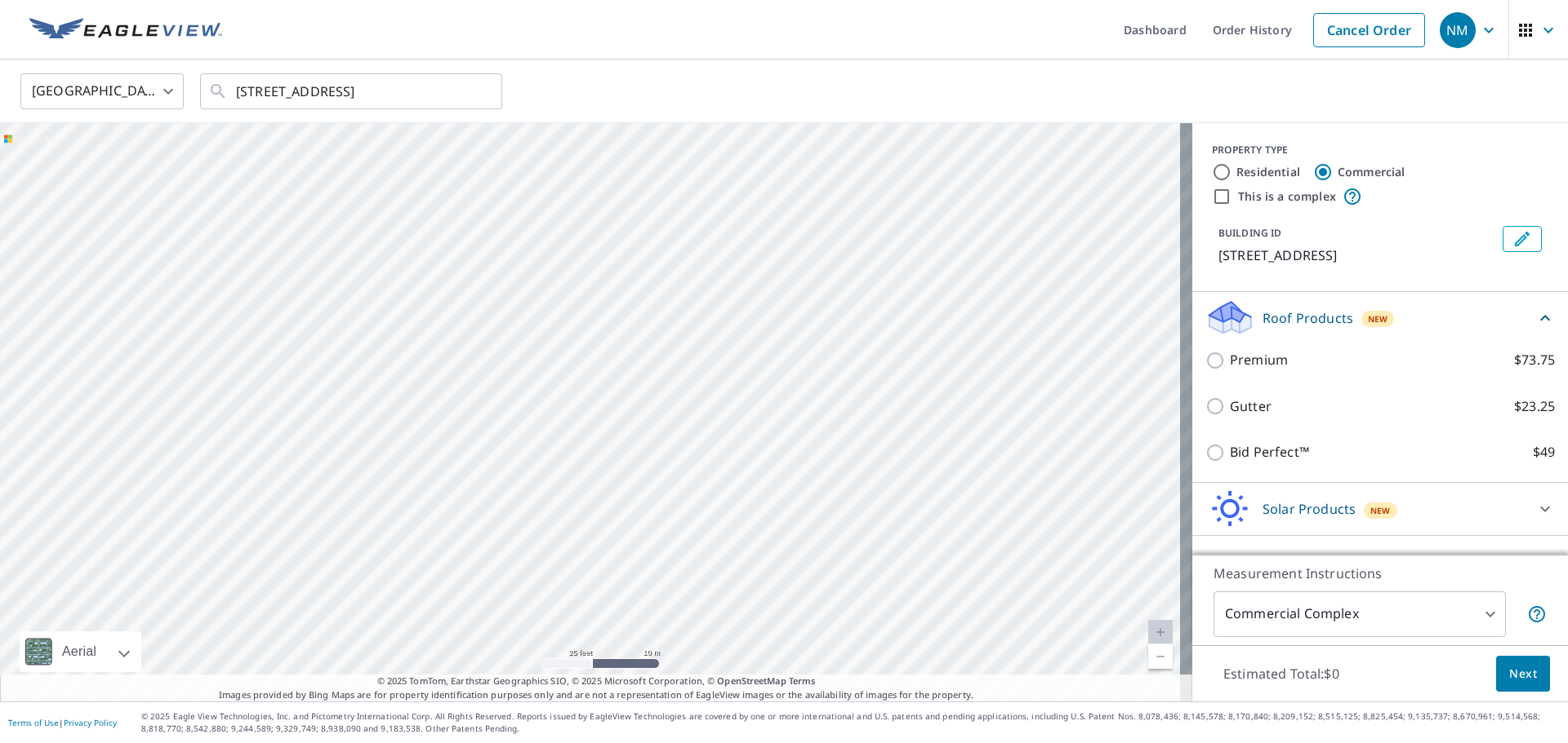
click at [809, 128] on div "[STREET_ADDRESS]" at bounding box center [596, 412] width 1192 height 578
